Goal: Task Accomplishment & Management: Complete application form

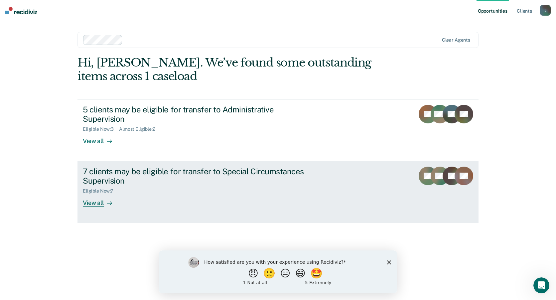
click at [98, 201] on div "View all" at bounding box center [101, 200] width 37 height 13
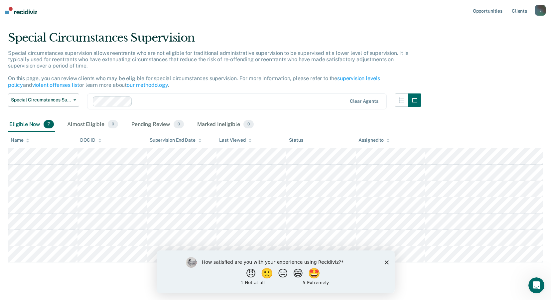
scroll to position [25, 0]
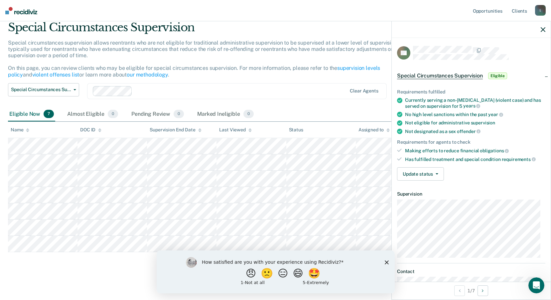
click at [405, 150] on div "Making efforts to reduce financial obligations" at bounding box center [475, 151] width 140 height 6
click at [434, 174] on button "Update status" at bounding box center [420, 173] width 47 height 13
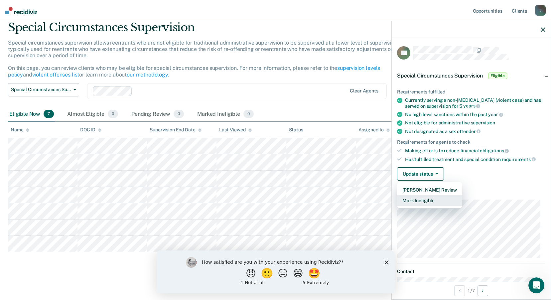
click at [426, 201] on button "Mark Ineligible" at bounding box center [429, 200] width 65 height 11
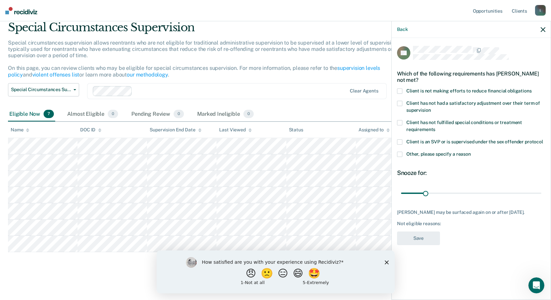
click at [404, 89] on label "Client is not making efforts to reduce financial obligations" at bounding box center [471, 92] width 148 height 7
click at [532, 89] on input "Client is not making efforts to reduce financial obligations" at bounding box center [532, 89] width 0 height 0
click at [423, 241] on button "Save" at bounding box center [418, 239] width 43 height 14
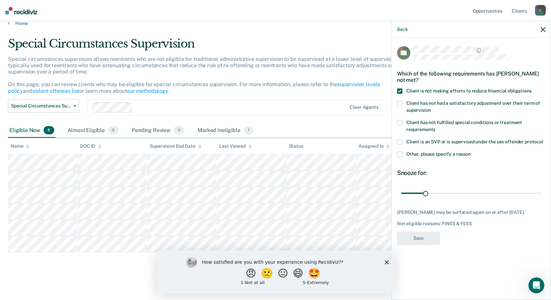
scroll to position [9, 0]
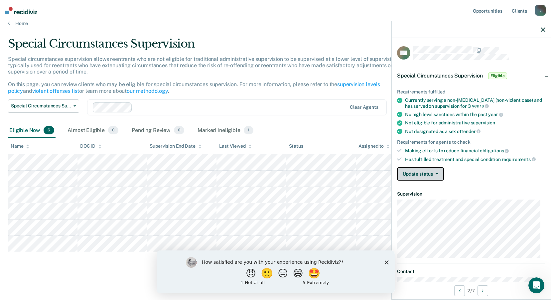
click at [439, 173] on button "Update status" at bounding box center [420, 173] width 47 height 13
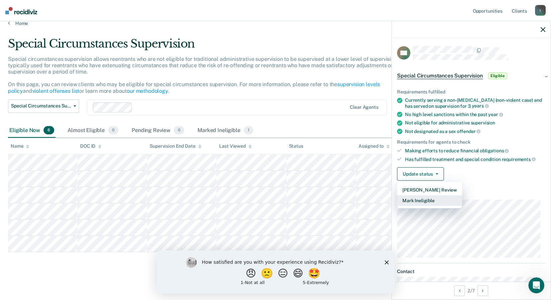
click at [425, 201] on button "Mark Ineligible" at bounding box center [429, 200] width 65 height 11
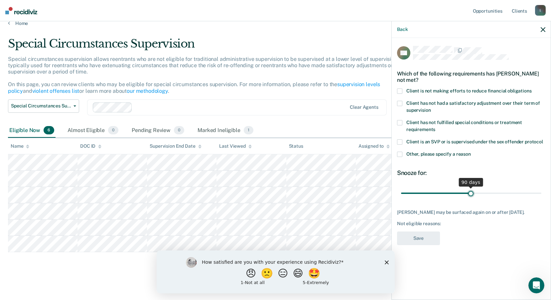
drag, startPoint x: 436, startPoint y: 193, endPoint x: 471, endPoint y: 192, distance: 35.3
type input "90"
click at [471, 192] on input "range" at bounding box center [471, 193] width 140 height 12
click at [402, 91] on span at bounding box center [399, 91] width 5 height 5
click at [532, 89] on input "Client is not making efforts to reduce financial obligations" at bounding box center [532, 89] width 0 height 0
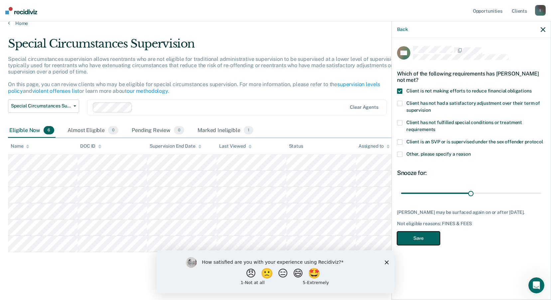
click at [420, 242] on button "Save" at bounding box center [418, 239] width 43 height 14
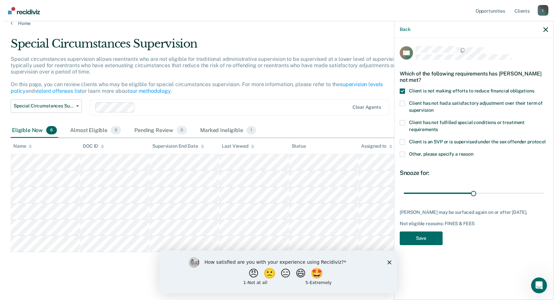
scroll to position [0, 0]
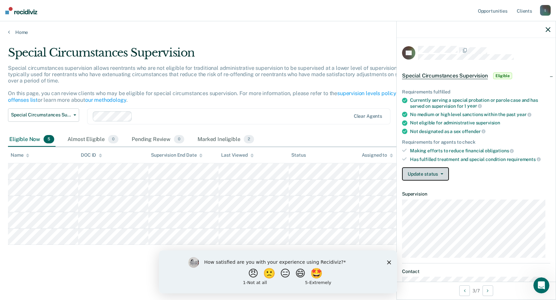
click at [435, 172] on button "Update status" at bounding box center [425, 173] width 47 height 13
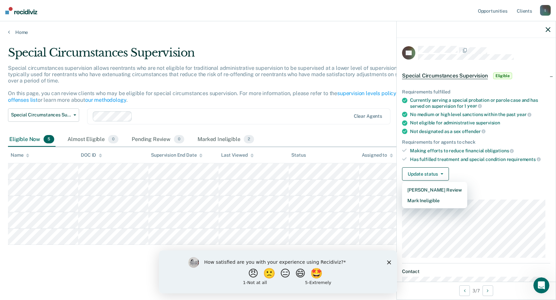
click at [496, 170] on div "Update status [PERSON_NAME] Review Mark Ineligible" at bounding box center [476, 173] width 148 height 13
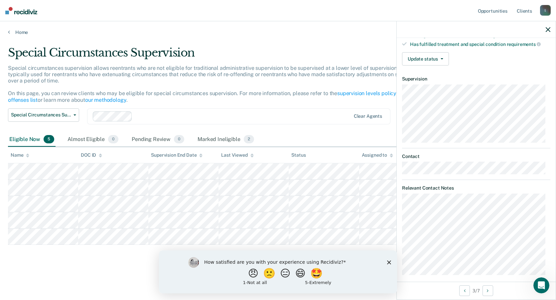
scroll to position [121, 0]
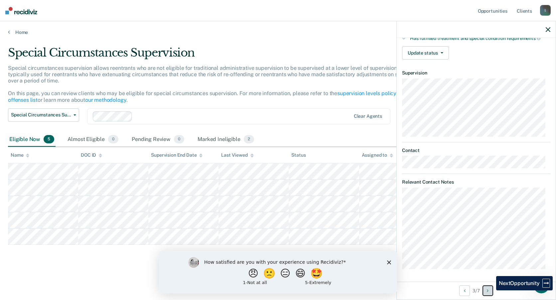
click at [491, 290] on button "Next Opportunity" at bounding box center [488, 291] width 11 height 11
click at [464, 290] on icon "Previous Opportunity" at bounding box center [465, 290] width 2 height 5
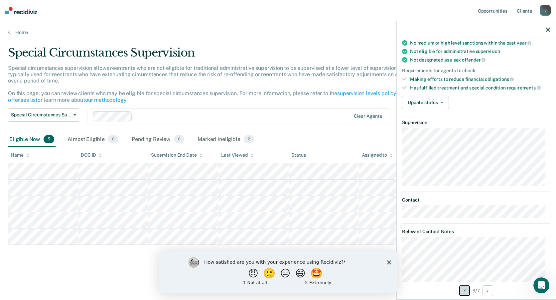
scroll to position [0, 0]
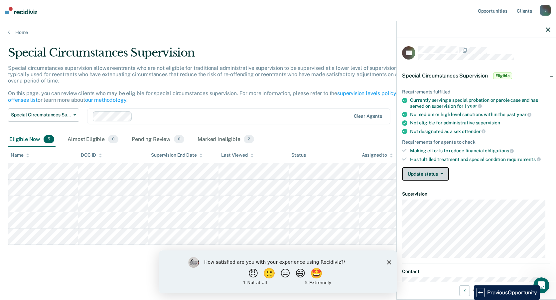
click at [443, 171] on button "Update status" at bounding box center [425, 173] width 47 height 13
click at [500, 75] on span "Eligible" at bounding box center [502, 76] width 19 height 7
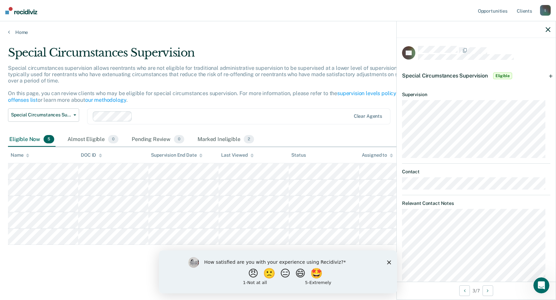
click at [504, 74] on span "Eligible" at bounding box center [502, 76] width 19 height 7
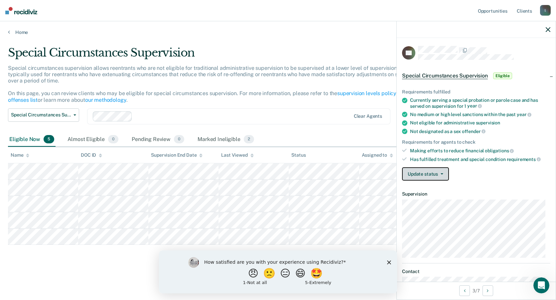
click at [444, 175] on button "Update status" at bounding box center [425, 173] width 47 height 13
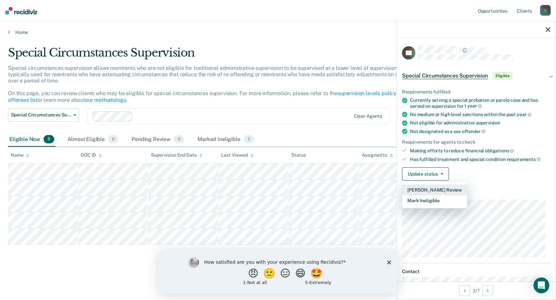
click at [438, 189] on button "[PERSON_NAME] Review" at bounding box center [434, 190] width 65 height 11
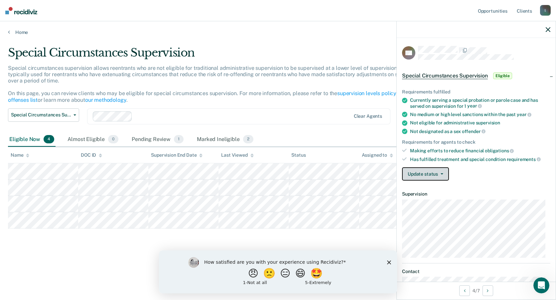
click at [439, 169] on button "Update status" at bounding box center [425, 173] width 47 height 13
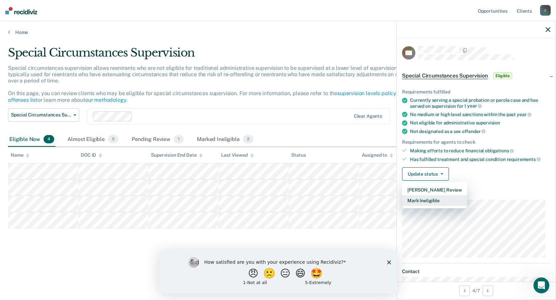
click at [422, 201] on button "Mark Ineligible" at bounding box center [434, 200] width 65 height 11
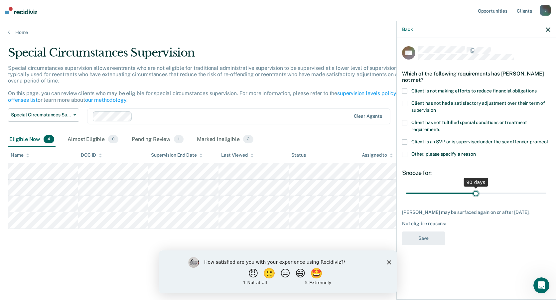
drag, startPoint x: 431, startPoint y: 192, endPoint x: 476, endPoint y: 194, distance: 45.0
type input "90"
click at [476, 194] on input "range" at bounding box center [476, 193] width 140 height 12
click at [406, 89] on span at bounding box center [404, 91] width 5 height 5
click at [537, 89] on input "Client is not making efforts to reduce financial obligations" at bounding box center [537, 89] width 0 height 0
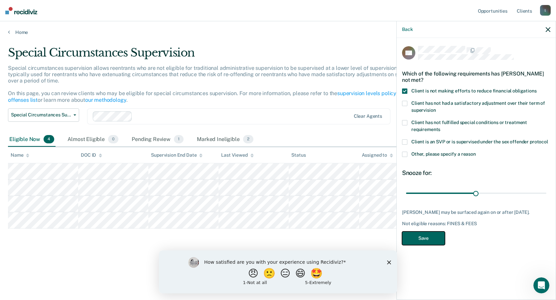
click at [416, 240] on button "Save" at bounding box center [423, 239] width 43 height 14
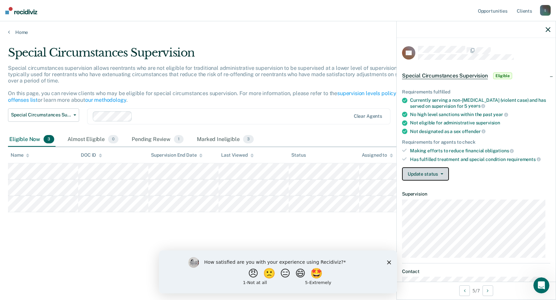
click at [442, 173] on icon "button" at bounding box center [442, 173] width 3 height 1
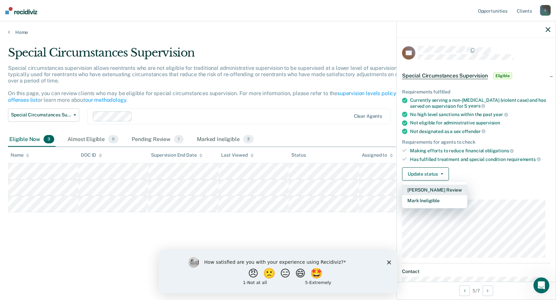
click at [434, 190] on button "[PERSON_NAME] Review" at bounding box center [434, 190] width 65 height 11
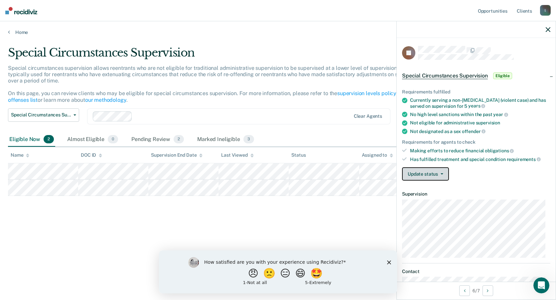
click at [437, 167] on button "Update status" at bounding box center [425, 173] width 47 height 13
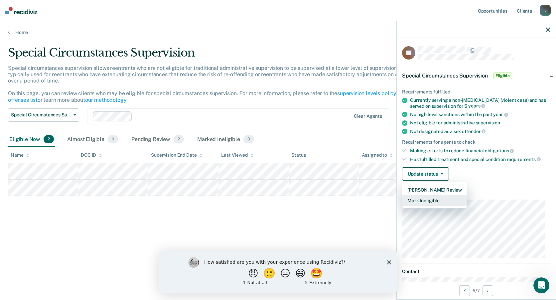
click at [427, 199] on button "Mark Ineligible" at bounding box center [434, 200] width 65 height 11
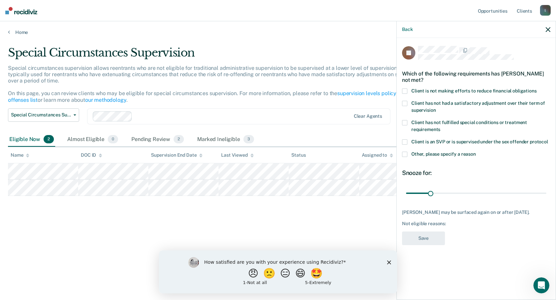
click at [405, 89] on span at bounding box center [404, 91] width 5 height 5
click at [537, 89] on input "Client is not making efforts to reduce financial obligations" at bounding box center [537, 89] width 0 height 0
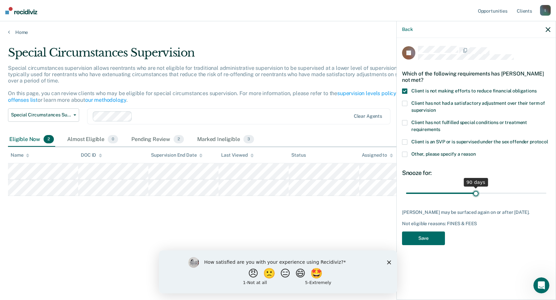
drag, startPoint x: 431, startPoint y: 194, endPoint x: 476, endPoint y: 193, distance: 45.3
type input "90"
click at [476, 193] on input "range" at bounding box center [476, 193] width 140 height 12
click at [427, 237] on button "Save" at bounding box center [423, 239] width 43 height 14
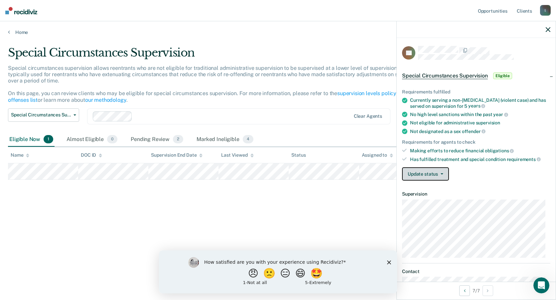
click at [416, 178] on button "Update status" at bounding box center [425, 173] width 47 height 13
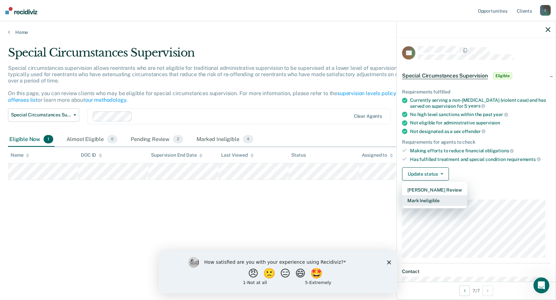
click at [417, 201] on button "Mark Ineligible" at bounding box center [434, 200] width 65 height 11
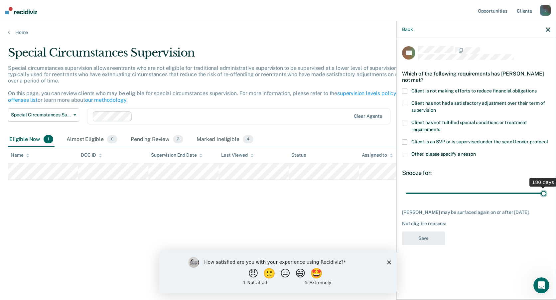
drag, startPoint x: 434, startPoint y: 193, endPoint x: 557, endPoint y: 185, distance: 123.7
type input "180"
click at [547, 187] on input "range" at bounding box center [476, 193] width 140 height 12
click at [406, 89] on span at bounding box center [404, 91] width 5 height 5
click at [537, 89] on input "Client is not making efforts to reduce financial obligations" at bounding box center [537, 89] width 0 height 0
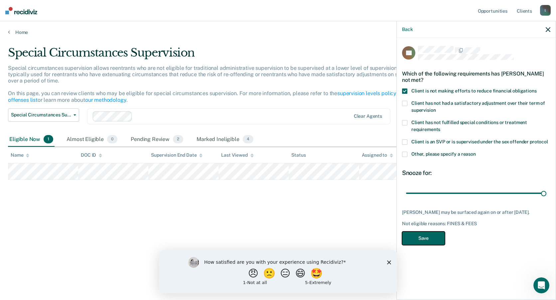
click at [420, 242] on button "Save" at bounding box center [423, 239] width 43 height 14
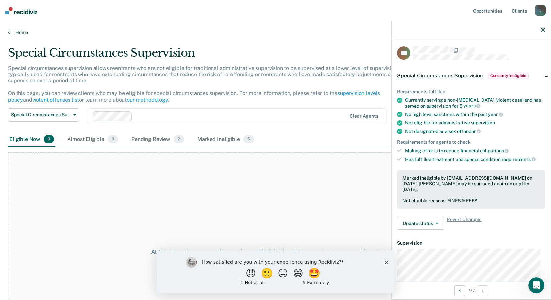
click at [15, 33] on link "Home" at bounding box center [275, 32] width 535 height 6
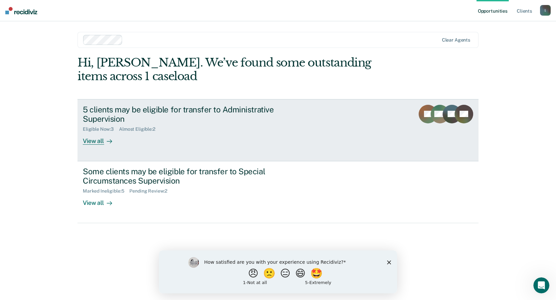
click at [114, 110] on div "5 clients may be eligible for transfer to Administrative Supervision" at bounding box center [200, 114] width 234 height 19
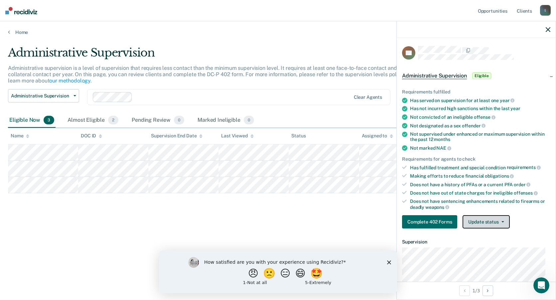
click at [507, 220] on button "Update status" at bounding box center [486, 221] width 47 height 13
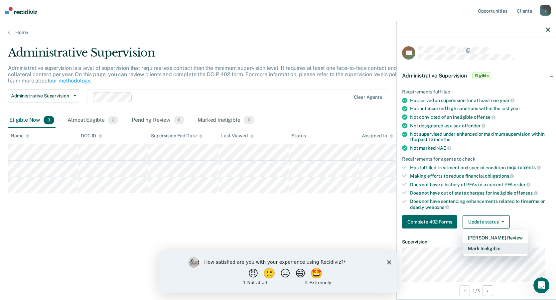
click at [485, 250] on button "Mark Ineligible" at bounding box center [495, 248] width 65 height 11
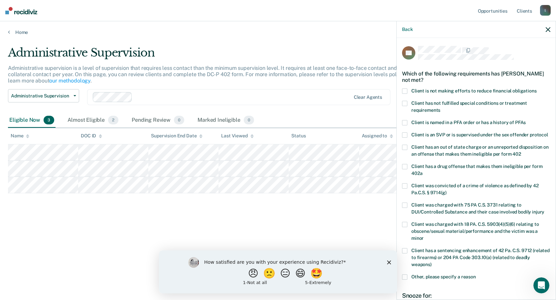
click at [405, 91] on span at bounding box center [404, 91] width 5 height 5
click at [537, 89] on input "Client is not making efforts to reduce financial obligations" at bounding box center [537, 89] width 0 height 0
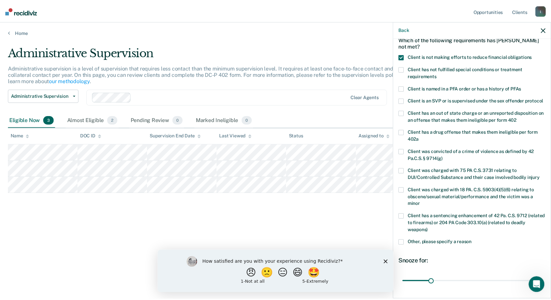
scroll to position [94, 0]
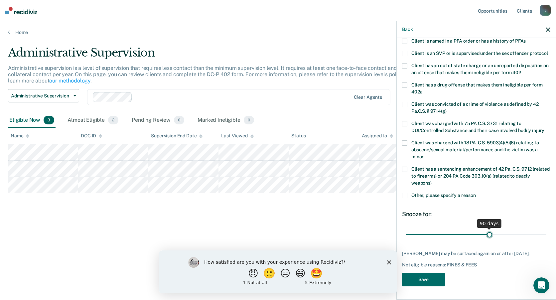
drag, startPoint x: 435, startPoint y: 229, endPoint x: 486, endPoint y: 230, distance: 51.2
type input "90"
click at [486, 230] on input "range" at bounding box center [476, 235] width 140 height 12
click at [432, 280] on button "Save" at bounding box center [423, 280] width 43 height 14
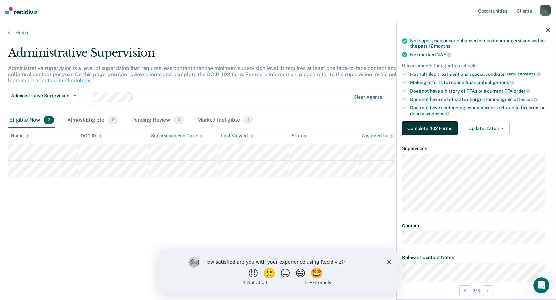
click at [445, 126] on button "Complete 402 Forms" at bounding box center [429, 128] width 55 height 13
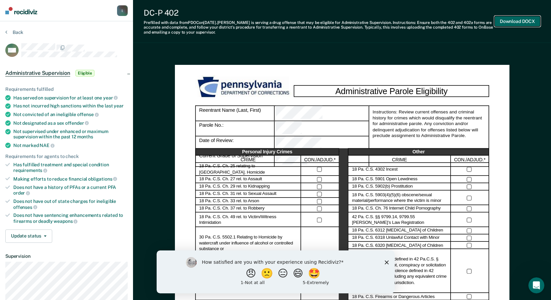
click at [517, 18] on button "Download DOCX" at bounding box center [518, 21] width 46 height 11
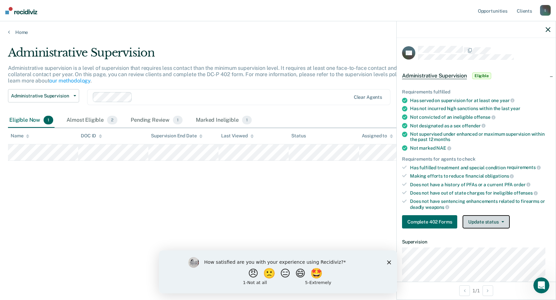
click at [494, 215] on button "Update status" at bounding box center [486, 221] width 47 height 13
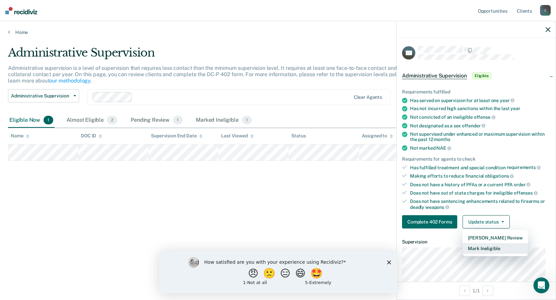
click at [496, 248] on button "Mark Ineligible" at bounding box center [495, 248] width 65 height 11
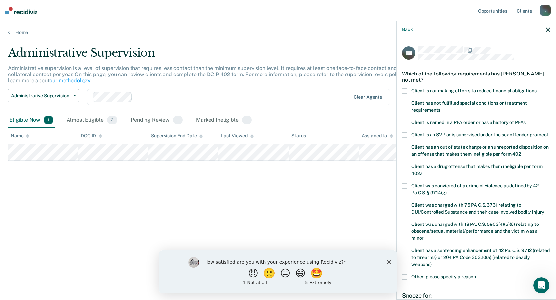
click at [407, 90] on label "Client is not making efforts to reduce financial obligations" at bounding box center [476, 92] width 148 height 7
click at [537, 89] on input "Client is not making efforts to reduce financial obligations" at bounding box center [537, 89] width 0 height 0
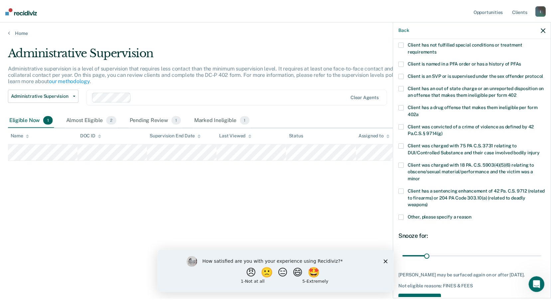
scroll to position [94, 0]
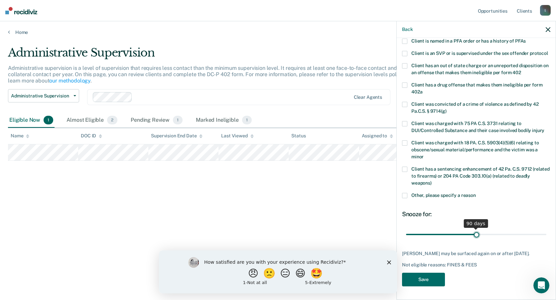
drag, startPoint x: 430, startPoint y: 228, endPoint x: 474, endPoint y: 227, distance: 43.6
type input "91"
click at [474, 229] on input "range" at bounding box center [476, 235] width 140 height 12
drag, startPoint x: 425, startPoint y: 276, endPoint x: 426, endPoint y: 266, distance: 10.7
click at [425, 275] on button "Save" at bounding box center [423, 280] width 43 height 14
